Goal: Information Seeking & Learning: Learn about a topic

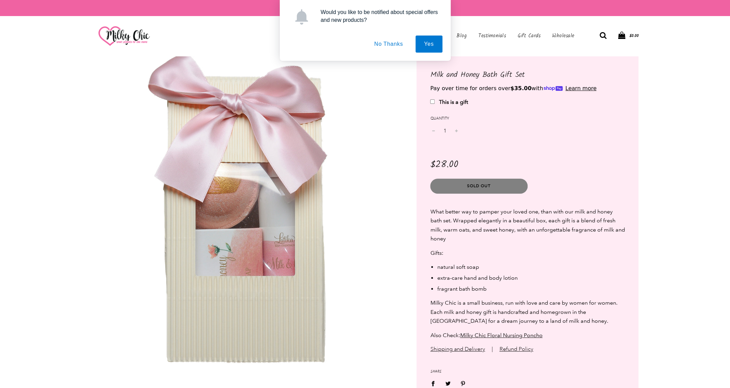
click at [370, 203] on img at bounding box center [249, 213] width 315 height 315
click at [394, 41] on button "No Thanks" at bounding box center [389, 44] width 46 height 17
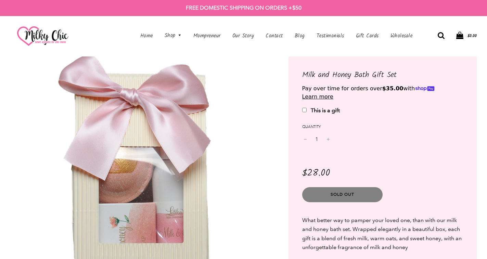
click at [271, 106] on img at bounding box center [144, 190] width 268 height 268
click at [302, 72] on h1 "Milk and Honey Bath Gift Set" at bounding box center [382, 75] width 161 height 11
drag, startPoint x: 305, startPoint y: 72, endPoint x: 396, endPoint y: 74, distance: 91.7
click at [396, 74] on h1 "Milk and Honey Bath Gift Set" at bounding box center [382, 75] width 161 height 11
copy h1 "Milk and Honey Bath Gift Set"
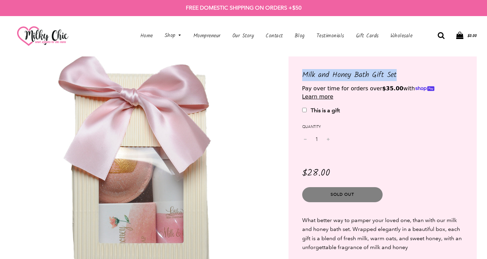
click at [252, 187] on img at bounding box center [144, 190] width 268 height 268
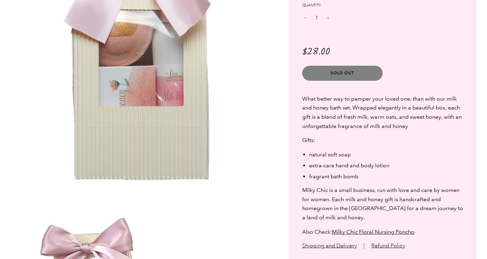
scroll to position [171, 0]
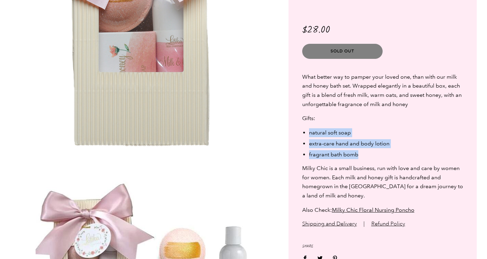
drag, startPoint x: 308, startPoint y: 130, endPoint x: 366, endPoint y: 149, distance: 60.8
click at [366, 149] on ul "natural soft soap extra-care hand and body lotion fragrant bath bomb" at bounding box center [386, 143] width 154 height 31
copy ul "natural soft soap extra-care hand and body lotion fragrant bath bomb"
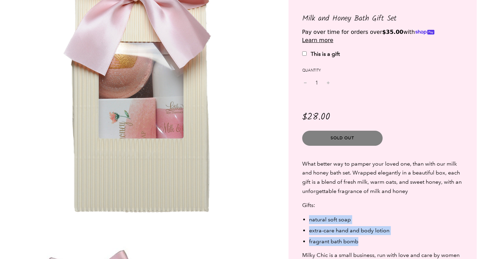
scroll to position [308, 0]
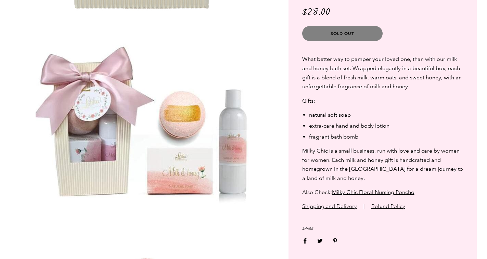
click at [350, 99] on p "Gifts:" at bounding box center [382, 100] width 161 height 9
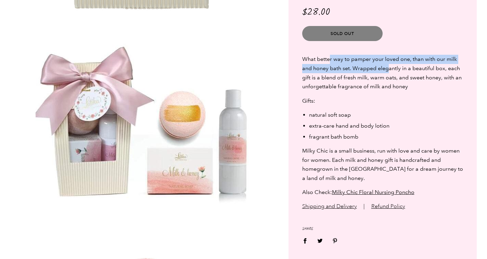
drag, startPoint x: 330, startPoint y: 62, endPoint x: 387, endPoint y: 69, distance: 57.5
click at [387, 69] on span "What better way to pamper your loved one, than with our milk and honey bath set…" at bounding box center [381, 73] width 159 height 34
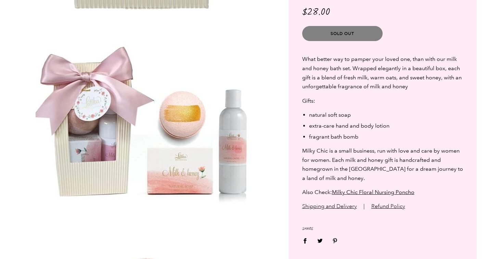
click at [375, 78] on span "What better way to pamper your loved one, than with our milk and honey bath set…" at bounding box center [381, 73] width 159 height 34
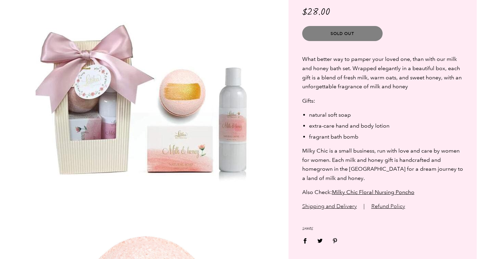
scroll to position [342, 0]
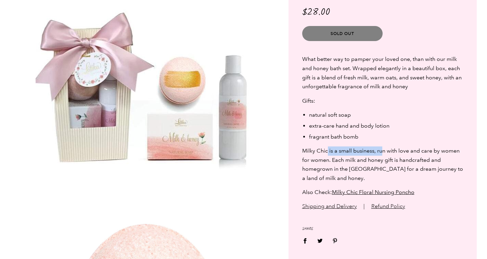
drag, startPoint x: 328, startPoint y: 149, endPoint x: 381, endPoint y: 149, distance: 53.3
click at [381, 149] on span "Milky Chic is a small business, run with love and care by women for women. Each…" at bounding box center [382, 164] width 161 height 34
click at [398, 151] on span "Milky Chic is a small business, run with love and care by women for women. Each…" at bounding box center [382, 164] width 161 height 34
drag, startPoint x: 383, startPoint y: 150, endPoint x: 432, endPoint y: 150, distance: 49.6
click at [432, 150] on span "Milky Chic is a small business, run with love and care by women for women. Each…" at bounding box center [382, 164] width 161 height 34
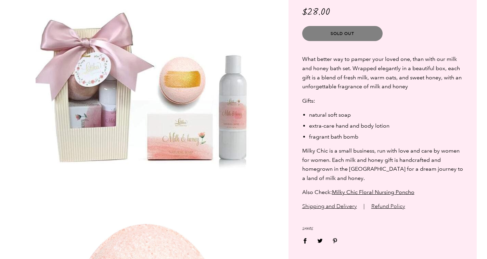
click at [398, 162] on p "Milky Chic is a small business, run with love and care by women for women. Each…" at bounding box center [382, 164] width 161 height 36
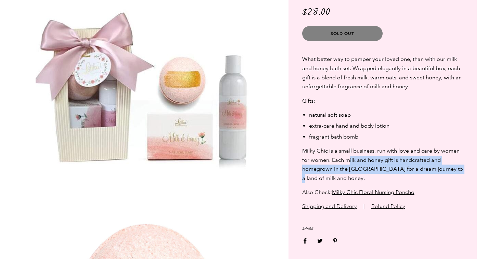
drag, startPoint x: 349, startPoint y: 159, endPoint x: 438, endPoint y: 168, distance: 88.7
click at [438, 168] on span "Milky Chic is a small business, run with love and care by women for women. Each…" at bounding box center [382, 164] width 161 height 34
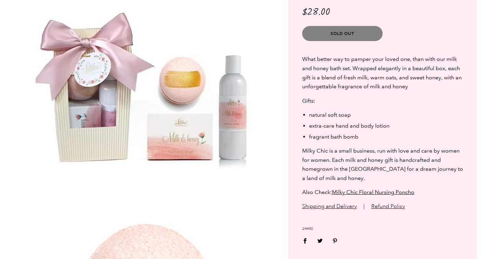
click at [403, 175] on p "Milky Chic is a small business, run with love and care by women for women. Each…" at bounding box center [382, 164] width 161 height 36
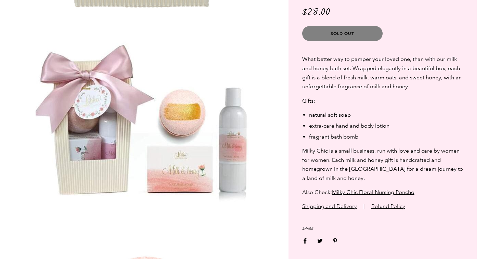
scroll to position [410, 0]
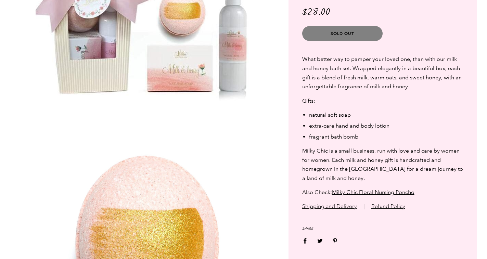
click at [175, 46] on img at bounding box center [144, 14] width 217 height 189
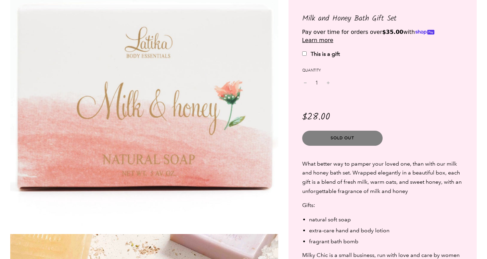
scroll to position [1026, 0]
